Goal: Find specific page/section

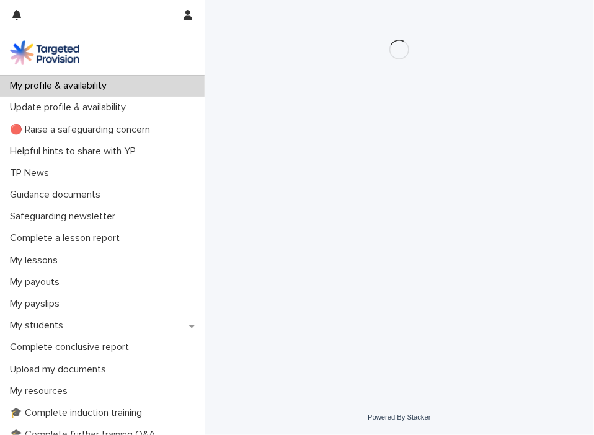
click at [56, 50] on img at bounding box center [44, 52] width 69 height 25
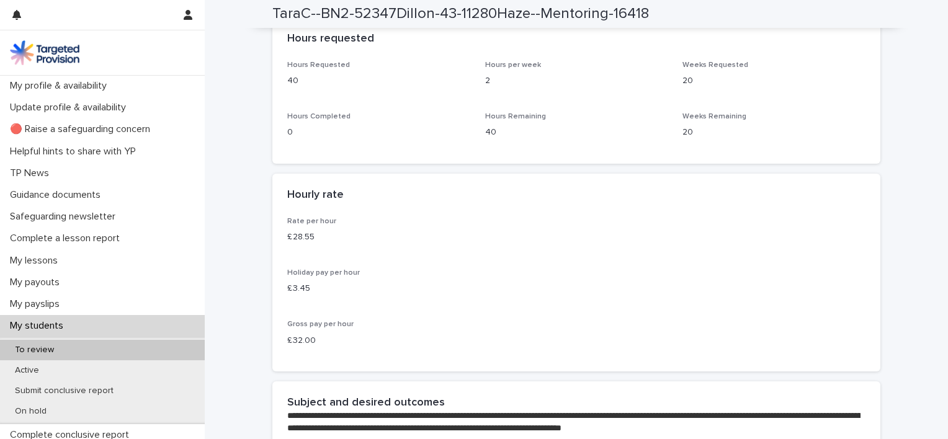
scroll to position [2254, 0]
